Goal: Find contact information

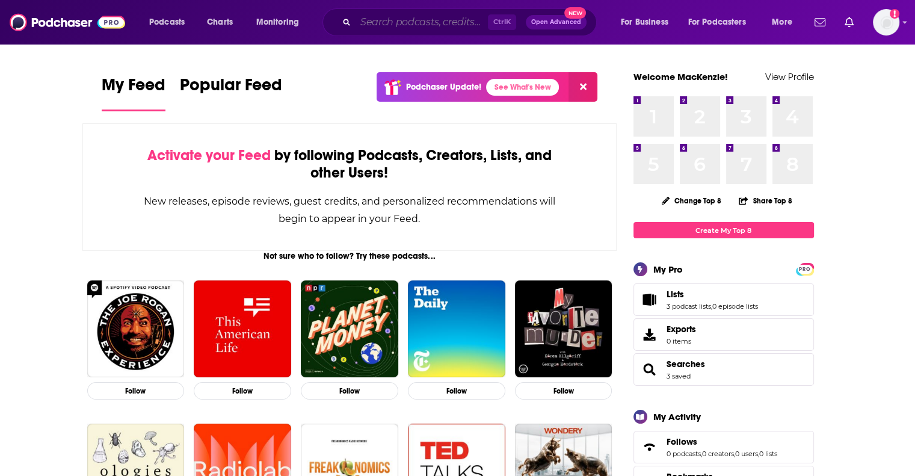
click at [395, 14] on input "Search podcasts, credits, & more..." at bounding box center [421, 22] width 132 height 19
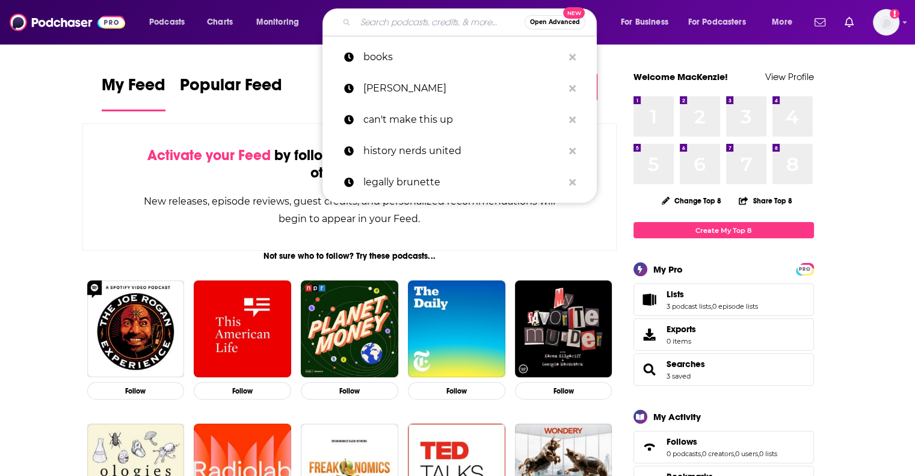
paste input "The Speed of Culture Podcast"
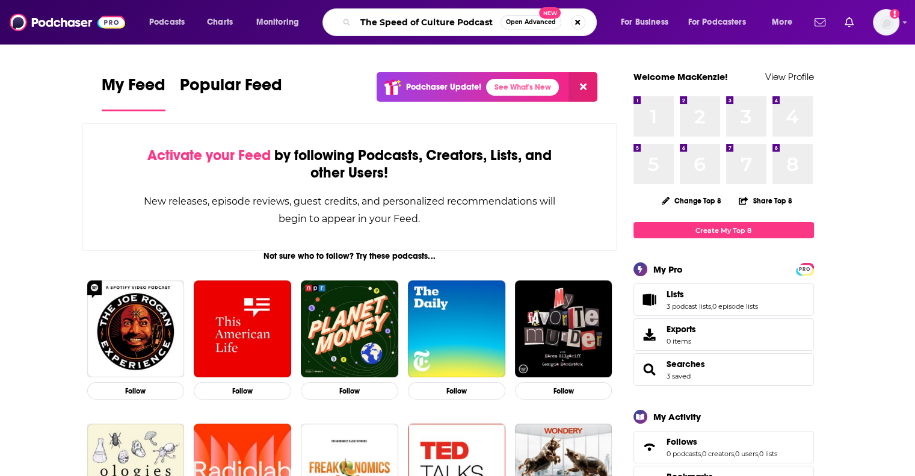
type input "The Speed of Culture Podcast"
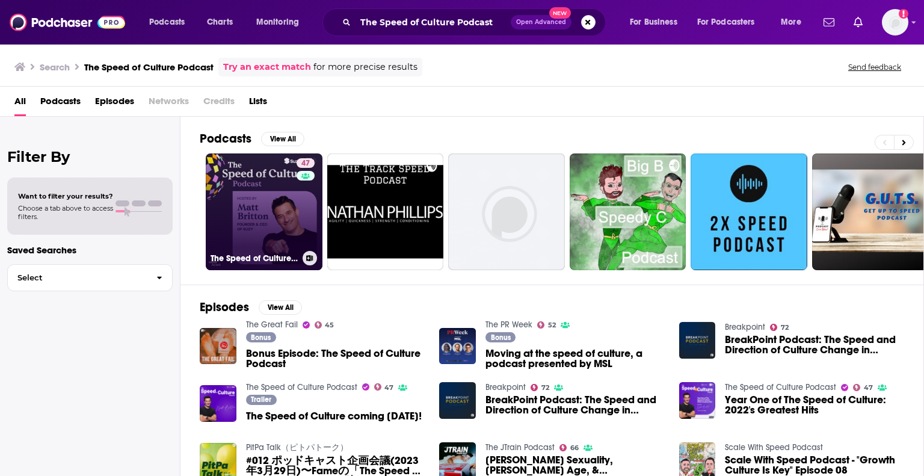
click at [273, 192] on link "47 The Speed of Culture Podcast" at bounding box center [264, 211] width 117 height 117
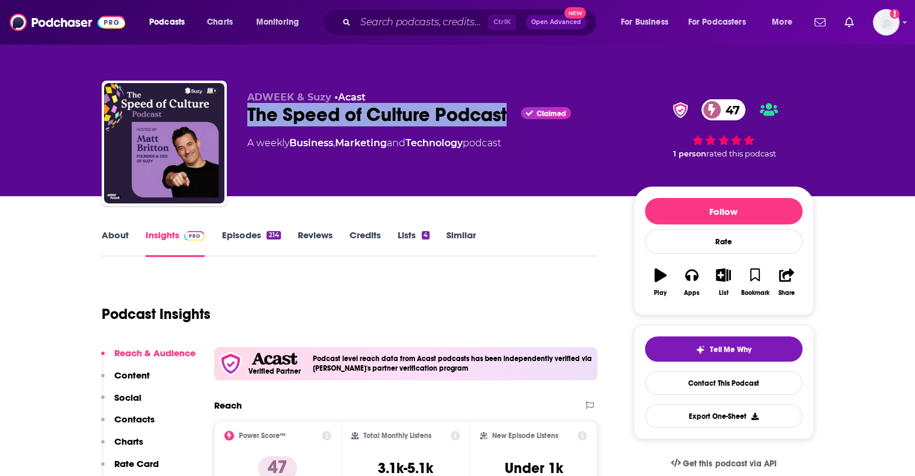
drag, startPoint x: 242, startPoint y: 113, endPoint x: 507, endPoint y: 113, distance: 264.6
click at [507, 113] on div "ADWEEK & Suzy • Acast The Speed of Culture Podcast Claimed 47 A weekly Business…" at bounding box center [458, 146] width 712 height 130
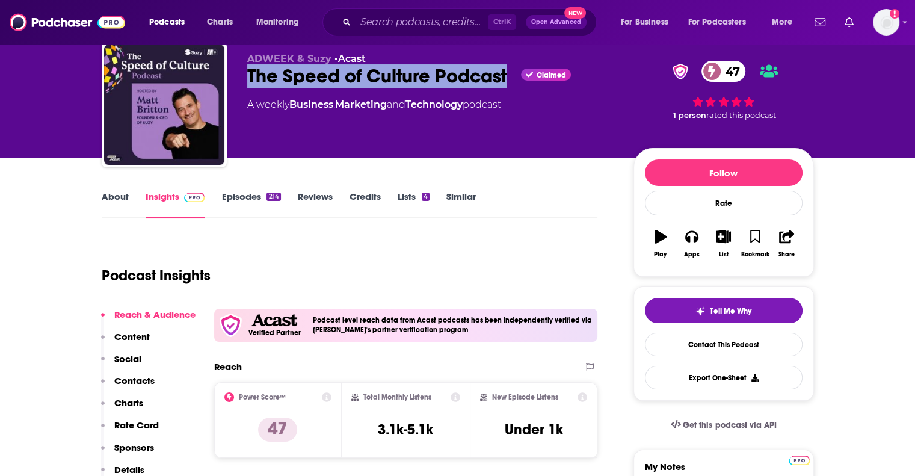
scroll to position [60, 0]
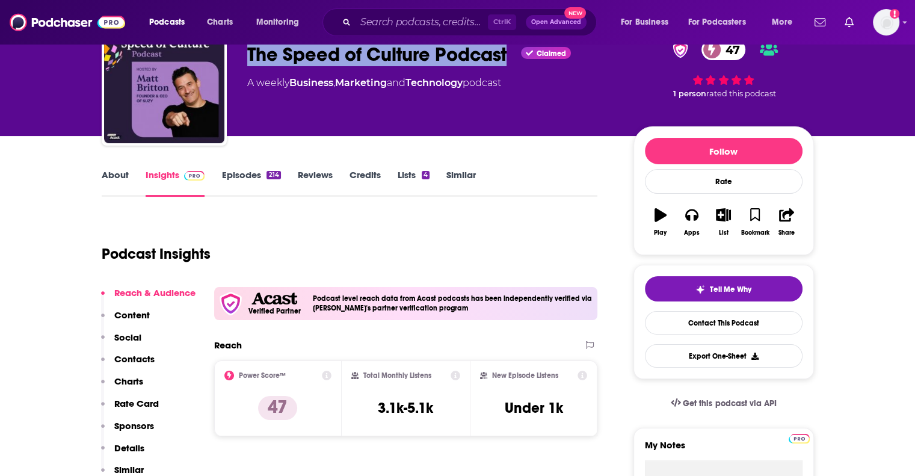
copy h2 "The Speed of Culture Podcast"
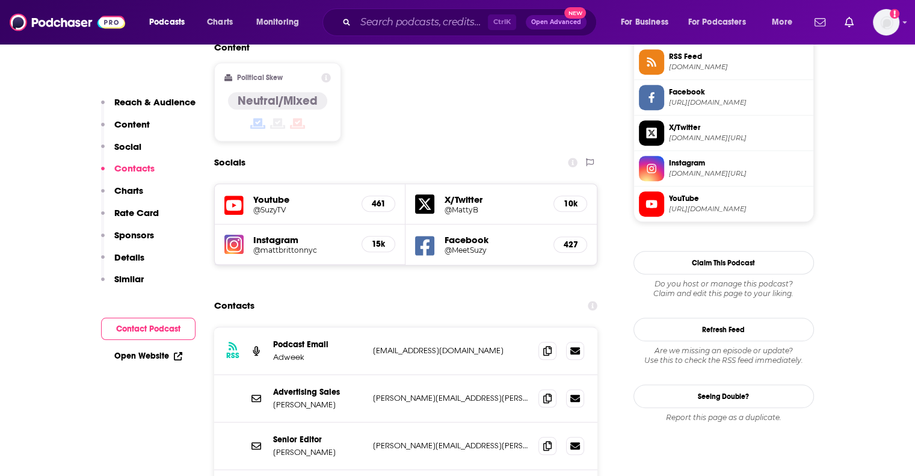
scroll to position [1083, 0]
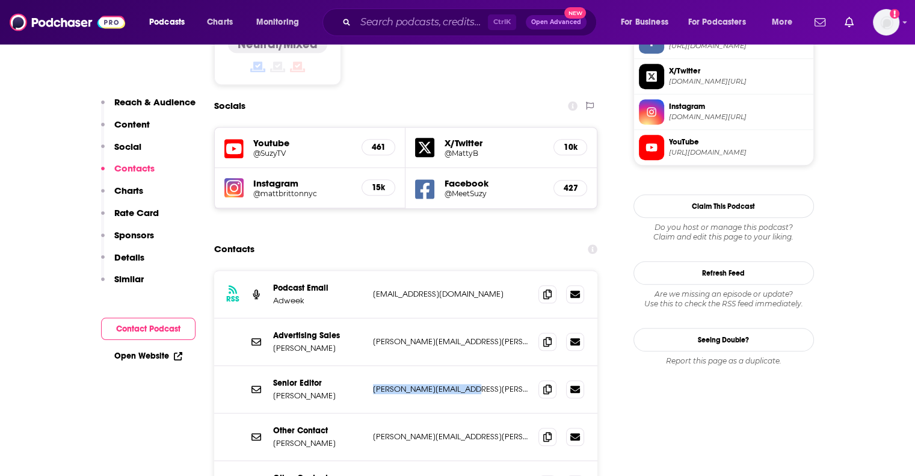
drag, startPoint x: 472, startPoint y: 320, endPoint x: 372, endPoint y: 320, distance: 99.2
click at [373, 384] on p "[PERSON_NAME][EMAIL_ADDRESS][PERSON_NAME][DOMAIN_NAME]" at bounding box center [451, 389] width 156 height 10
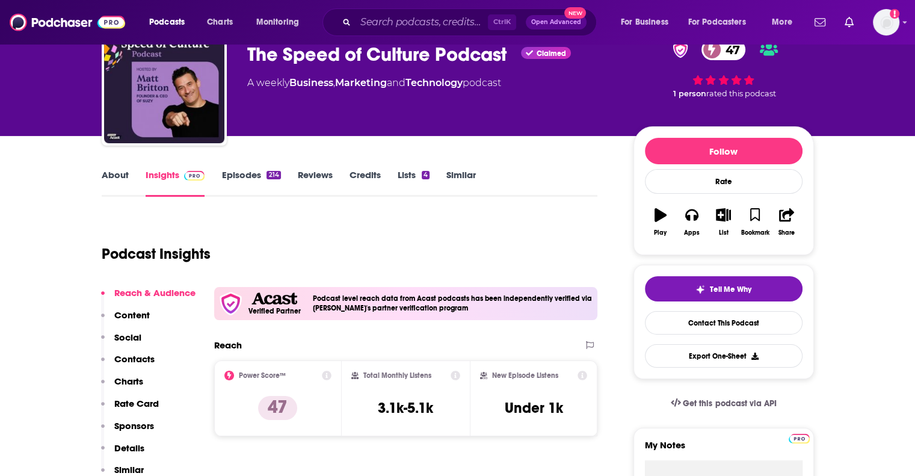
scroll to position [0, 0]
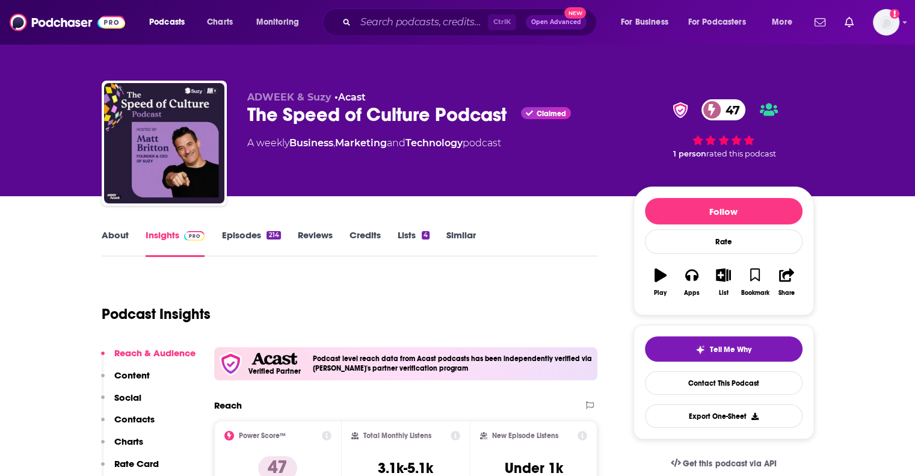
click at [123, 234] on link "About" at bounding box center [115, 243] width 27 height 28
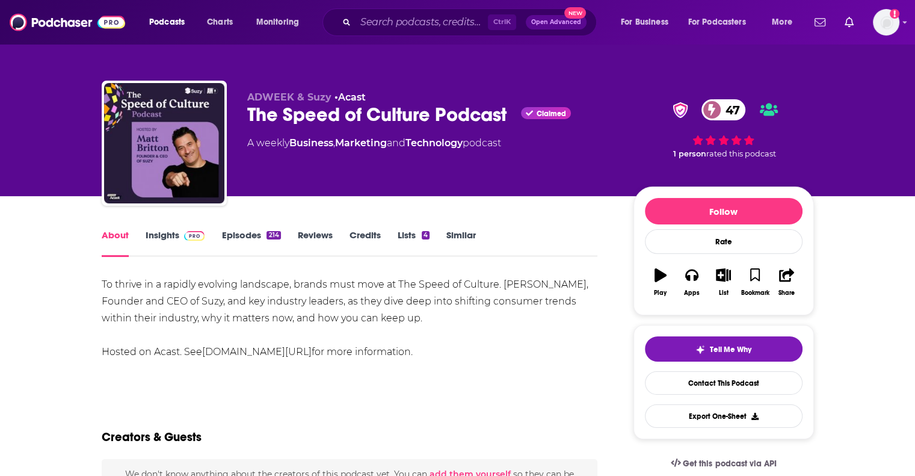
click at [153, 235] on link "Insights" at bounding box center [176, 243] width 60 height 28
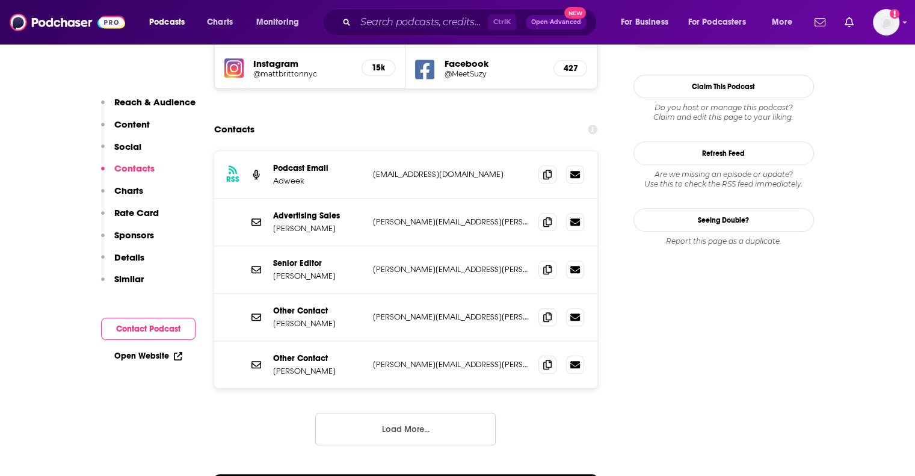
scroll to position [1203, 0]
click at [381, 412] on button "Load More..." at bounding box center [405, 428] width 180 height 32
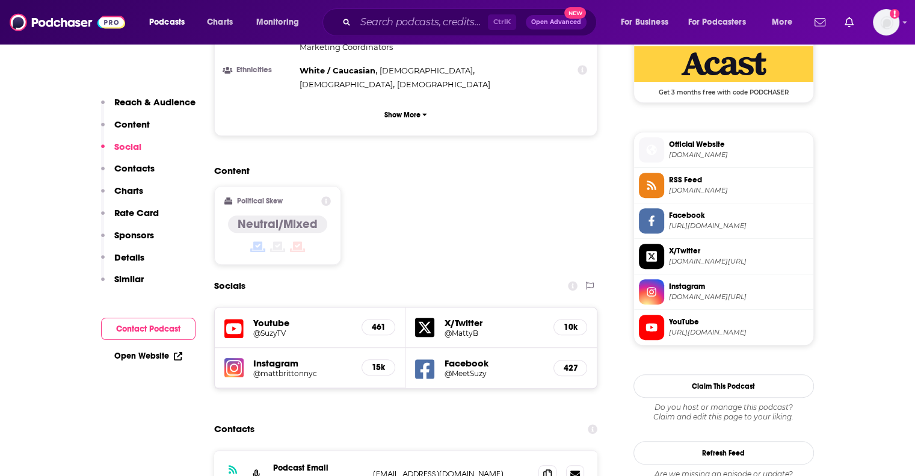
scroll to position [902, 0]
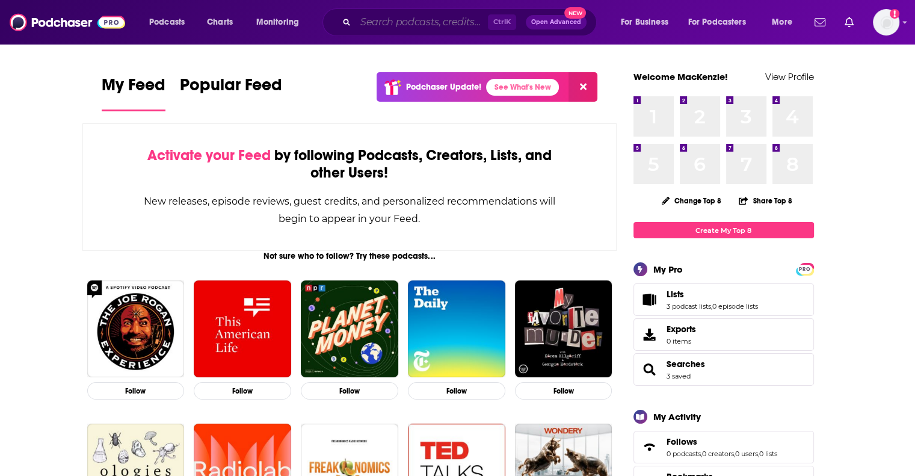
click at [450, 25] on input "Search podcasts, credits, & more..." at bounding box center [421, 22] width 132 height 19
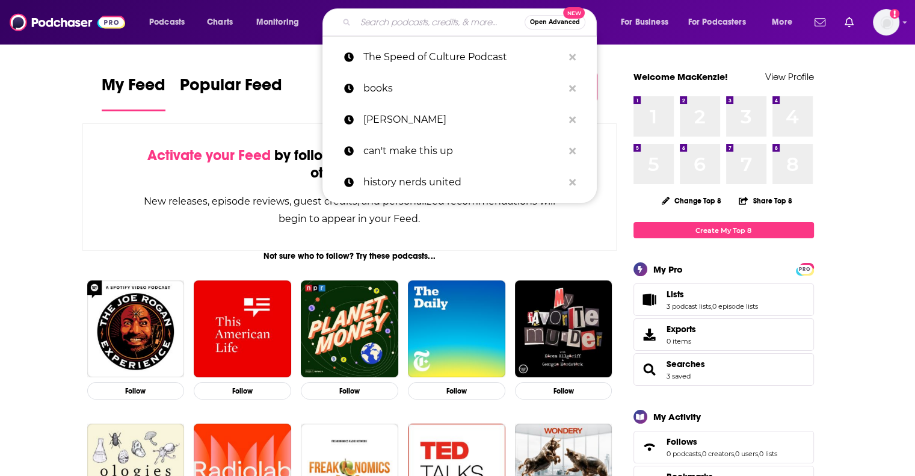
paste input "[PERSON_NAME][EMAIL_ADDRESS][PERSON_NAME][DOMAIN_NAME]"
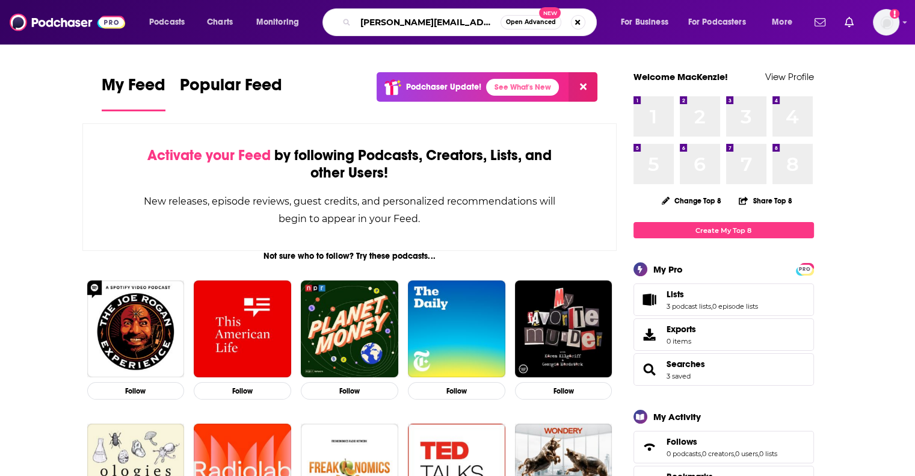
drag, startPoint x: 476, startPoint y: 26, endPoint x: 343, endPoint y: 18, distance: 133.7
click at [343, 18] on div "[PERSON_NAME][EMAIL_ADDRESS][PERSON_NAME][DOMAIN_NAME] Open Advanced New" at bounding box center [459, 22] width 274 height 28
type input "futureproof"
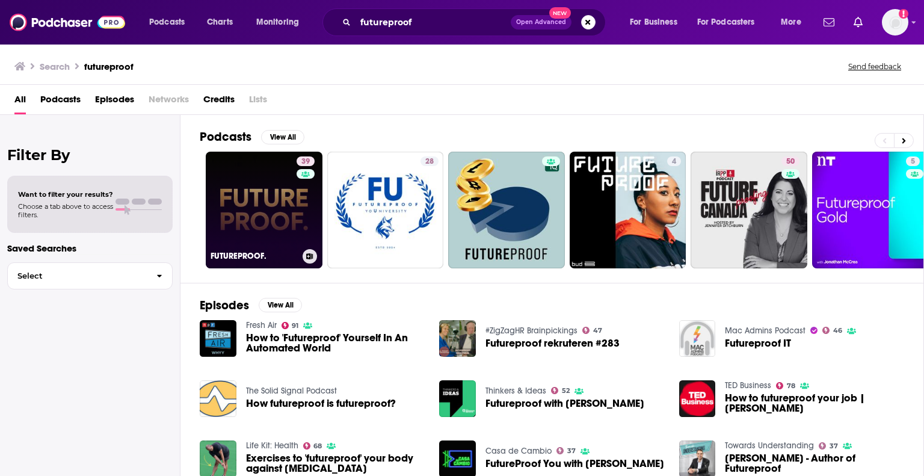
click at [260, 195] on link "39 FUTUREPROOF." at bounding box center [264, 210] width 117 height 117
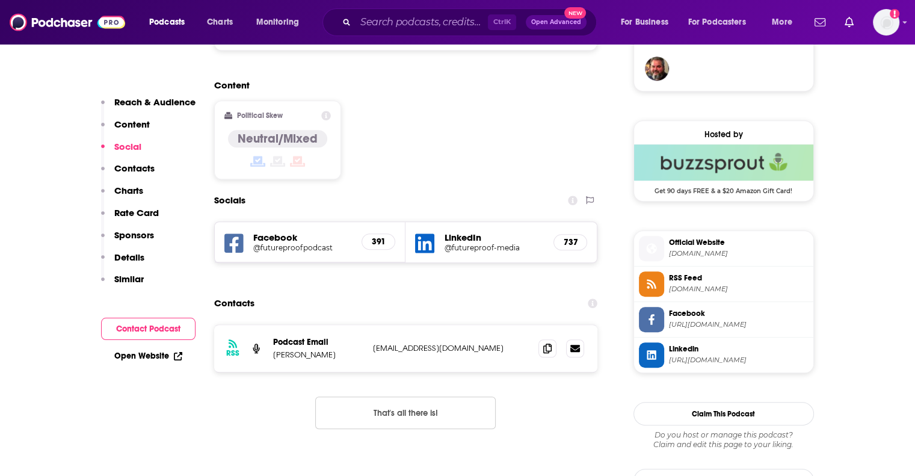
scroll to position [902, 0]
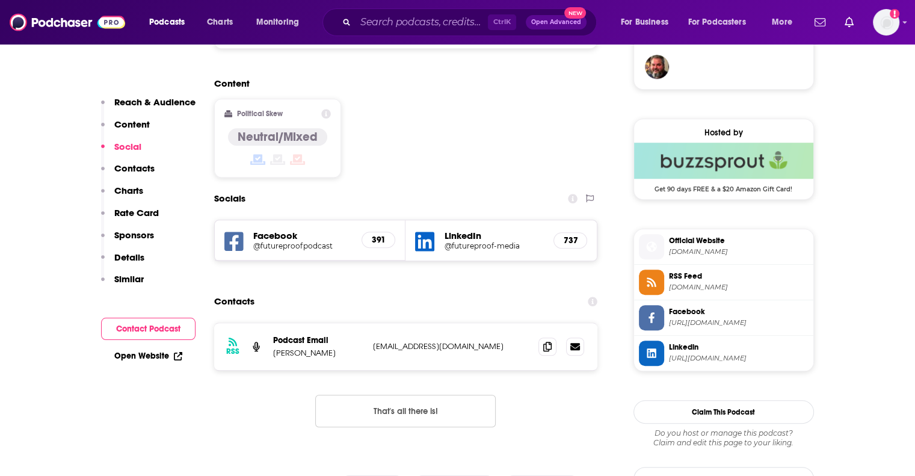
drag, startPoint x: 346, startPoint y: 307, endPoint x: 268, endPoint y: 312, distance: 78.9
click at [268, 323] on div "RSS Podcast Email [PERSON_NAME] [EMAIL_ADDRESS][DOMAIN_NAME] [EMAIL_ADDRESS][DO…" at bounding box center [406, 346] width 384 height 47
copy p "[PERSON_NAME]"
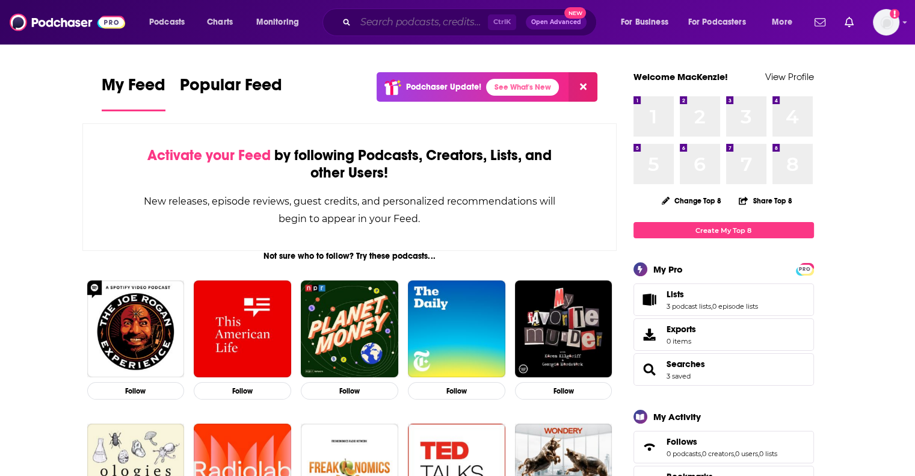
click at [431, 23] on input "Search podcasts, credits, & more..." at bounding box center [421, 22] width 132 height 19
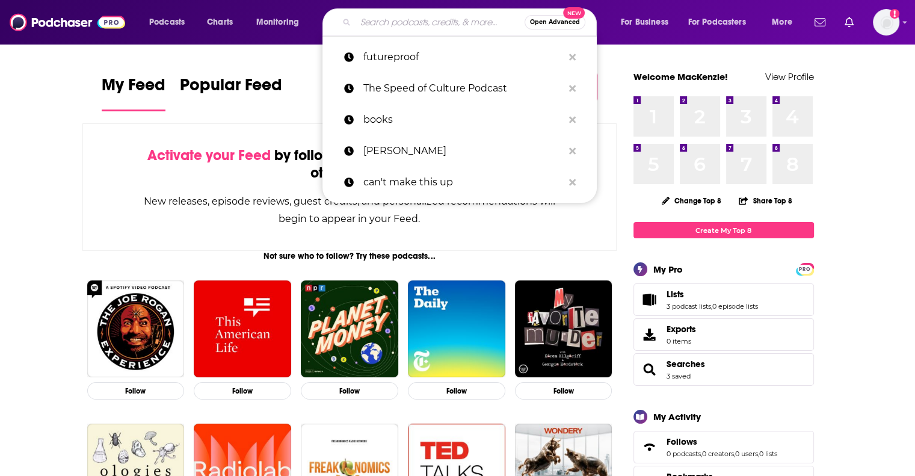
type input "p"
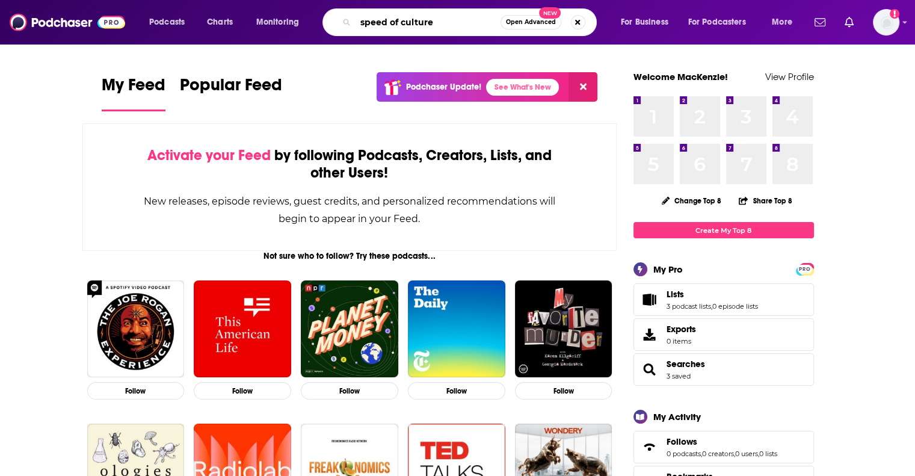
type input "speed of culture"
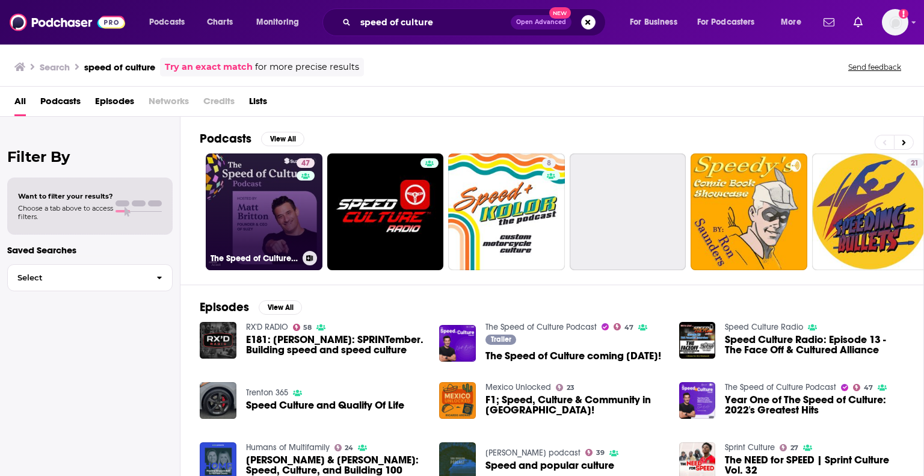
click at [244, 196] on link "47 The Speed of Culture Podcast" at bounding box center [264, 211] width 117 height 117
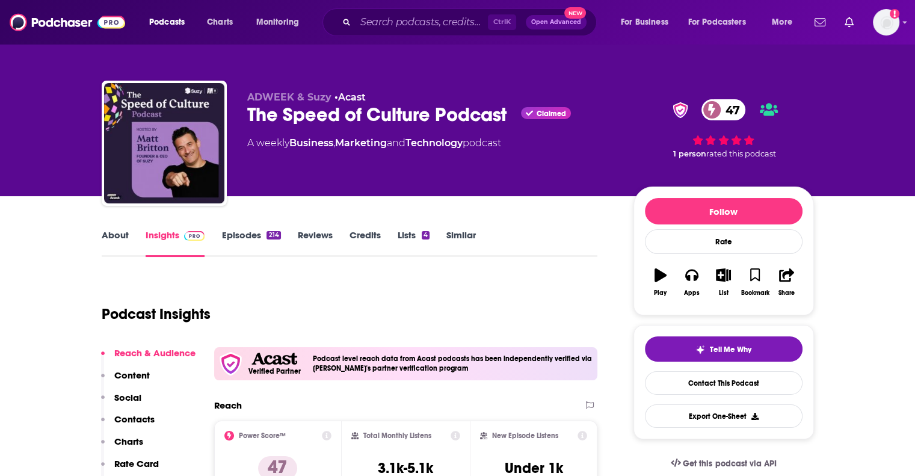
click at [112, 235] on link "About" at bounding box center [115, 243] width 27 height 28
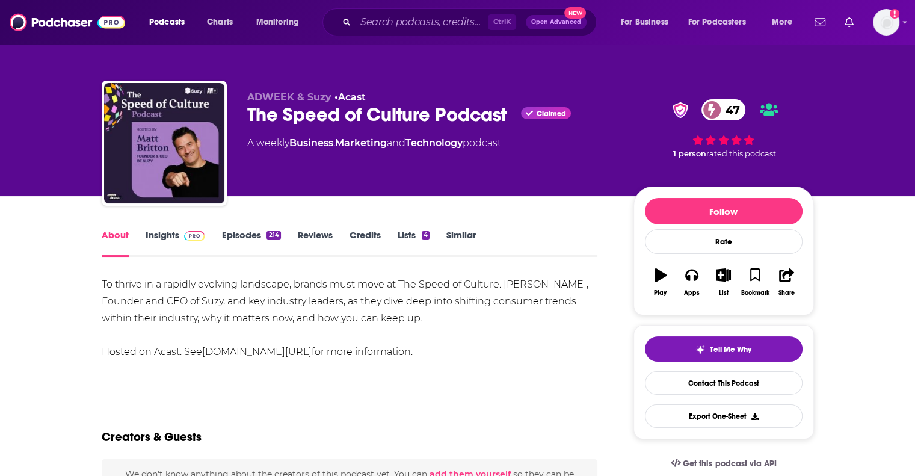
scroll to position [120, 0]
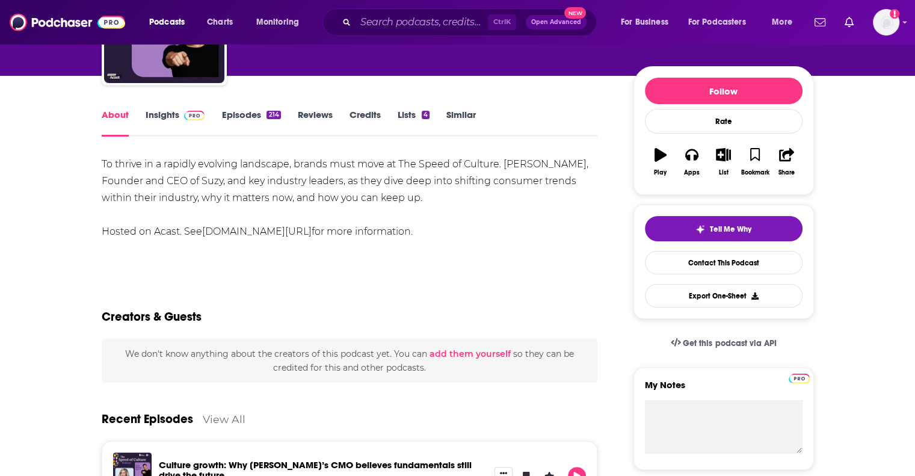
click at [164, 117] on link "Insights" at bounding box center [176, 123] width 60 height 28
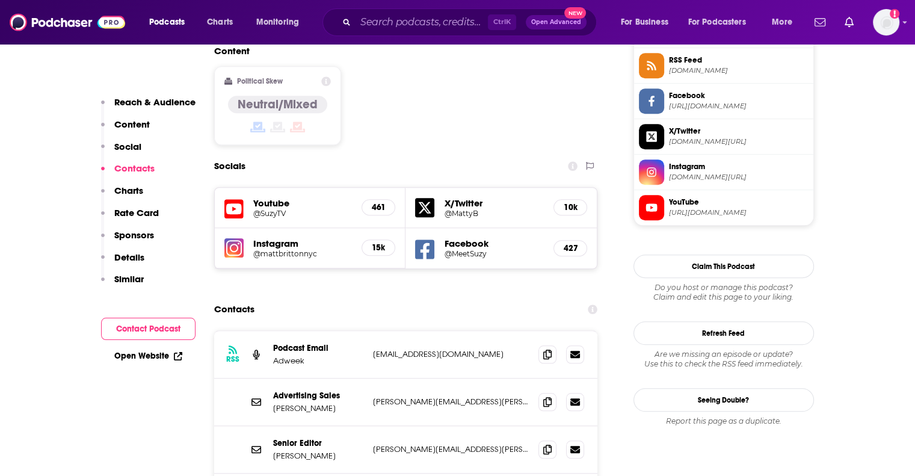
scroll to position [1083, 0]
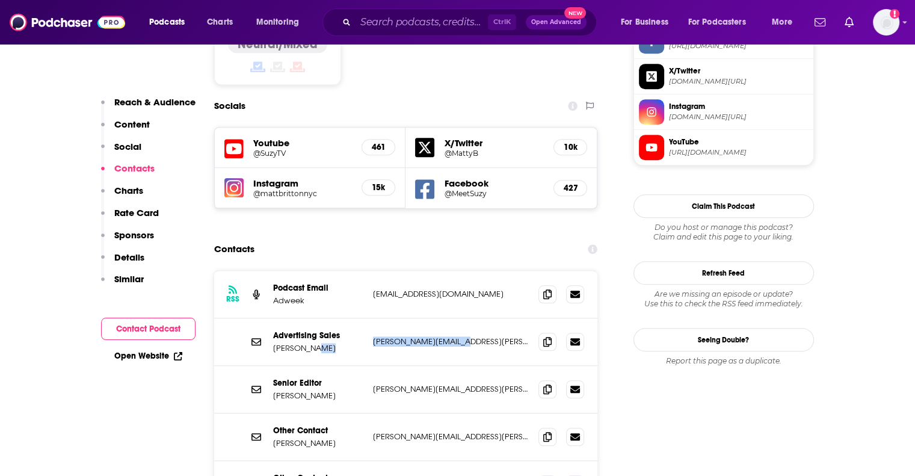
drag, startPoint x: 468, startPoint y: 274, endPoint x: 356, endPoint y: 275, distance: 111.9
click at [0, 0] on div "Advertising Sales Lynne Ault lynne.ault@adweek.com lynne.ault@adweek.com" at bounding box center [0, 0] width 0 height 0
click at [349, 438] on p "Mollie Cahillane" at bounding box center [318, 443] width 90 height 10
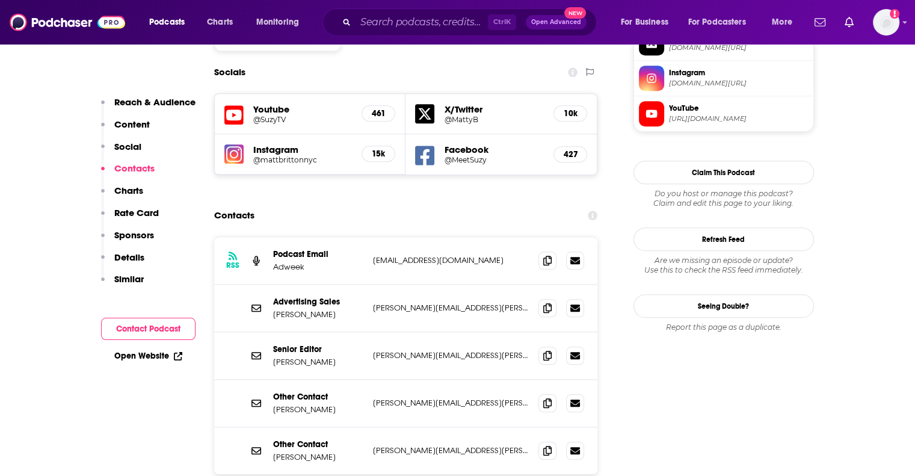
scroll to position [1143, 0]
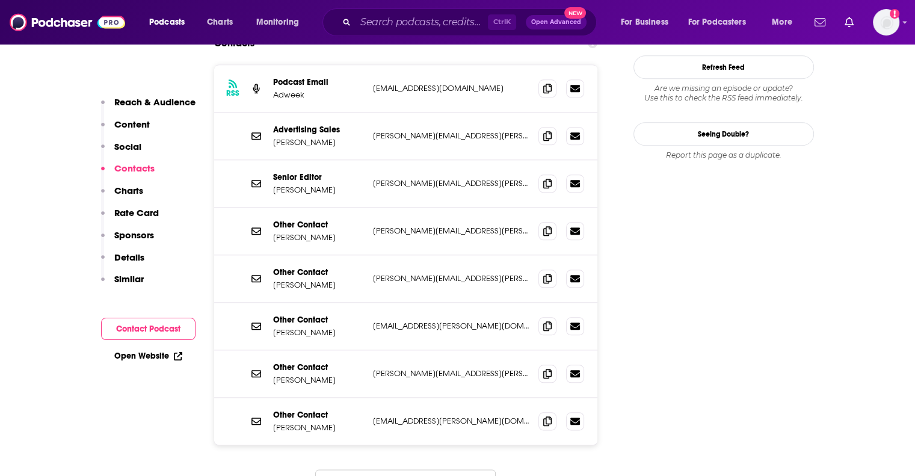
scroll to position [1323, 0]
